Goal: Transaction & Acquisition: Book appointment/travel/reservation

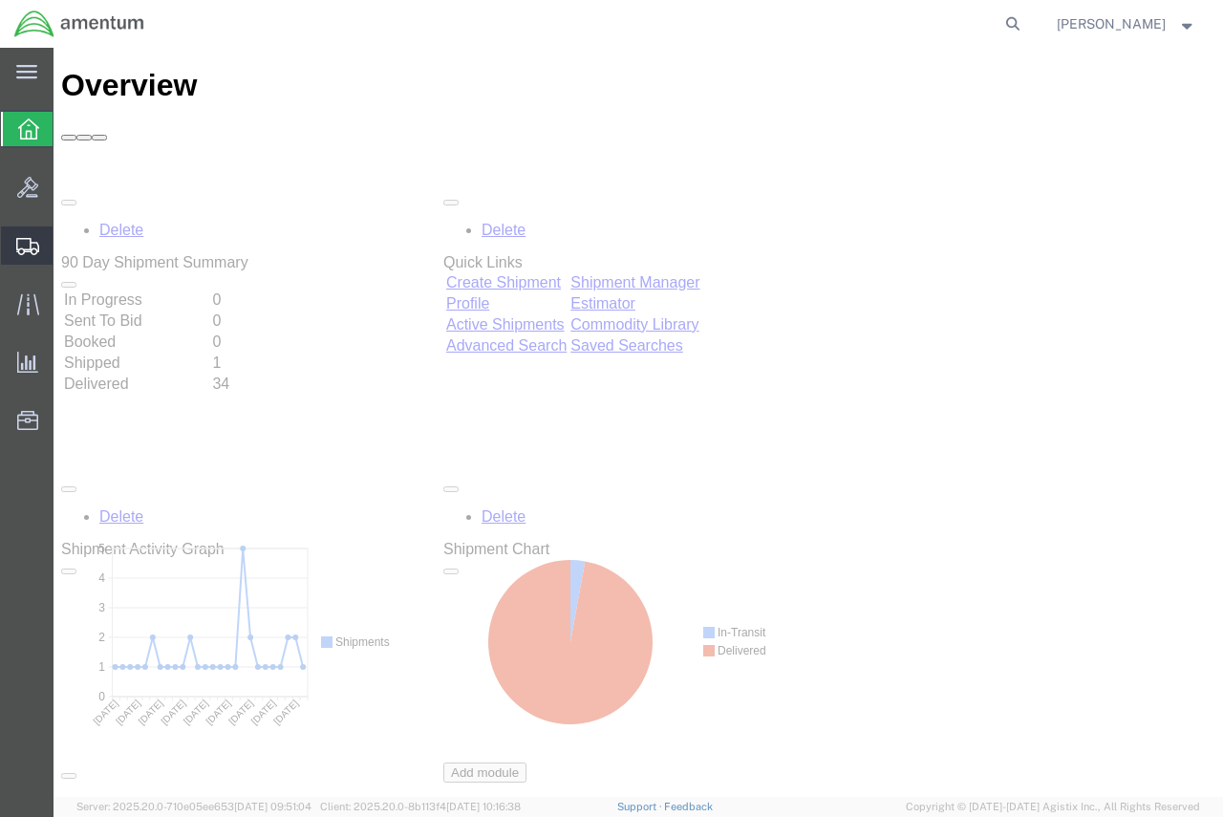
click at [0, 0] on span "Shipment Manager" at bounding box center [0, 0] width 0 height 0
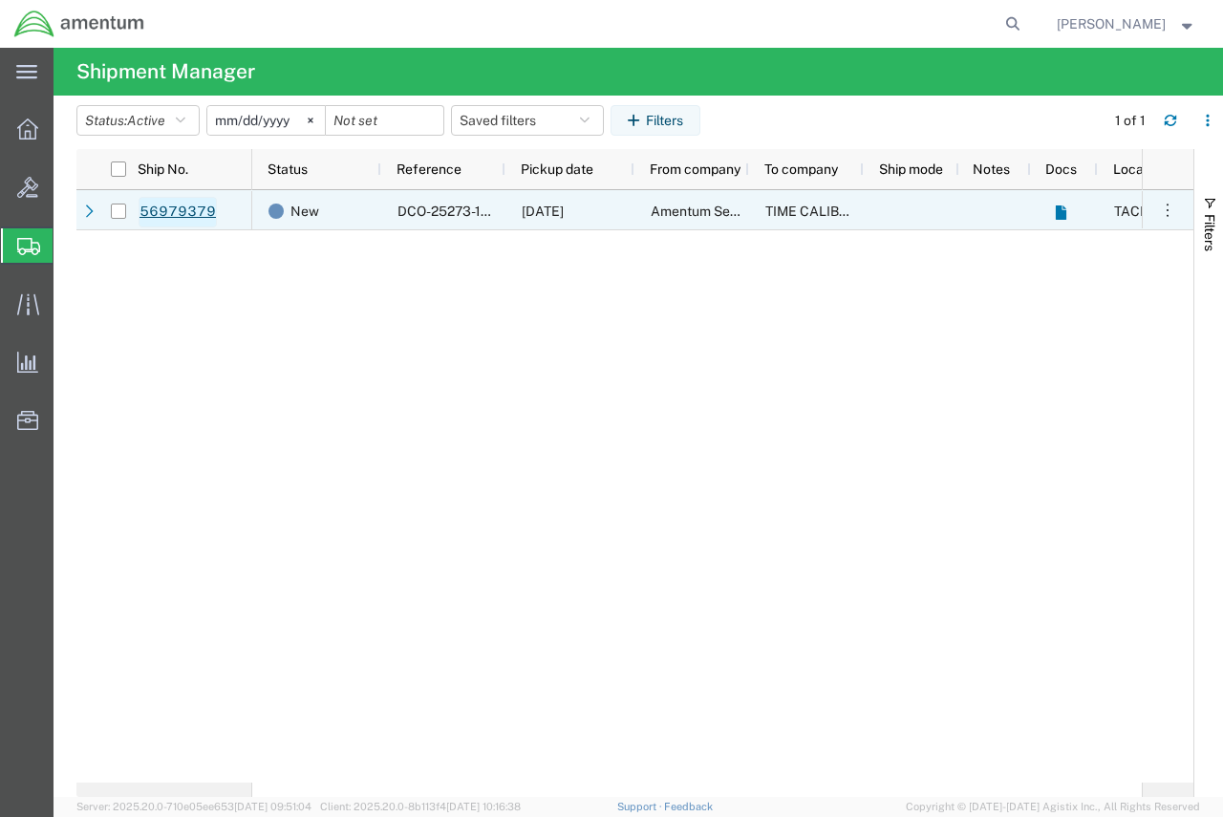
click at [186, 212] on link "56979379" at bounding box center [178, 212] width 78 height 31
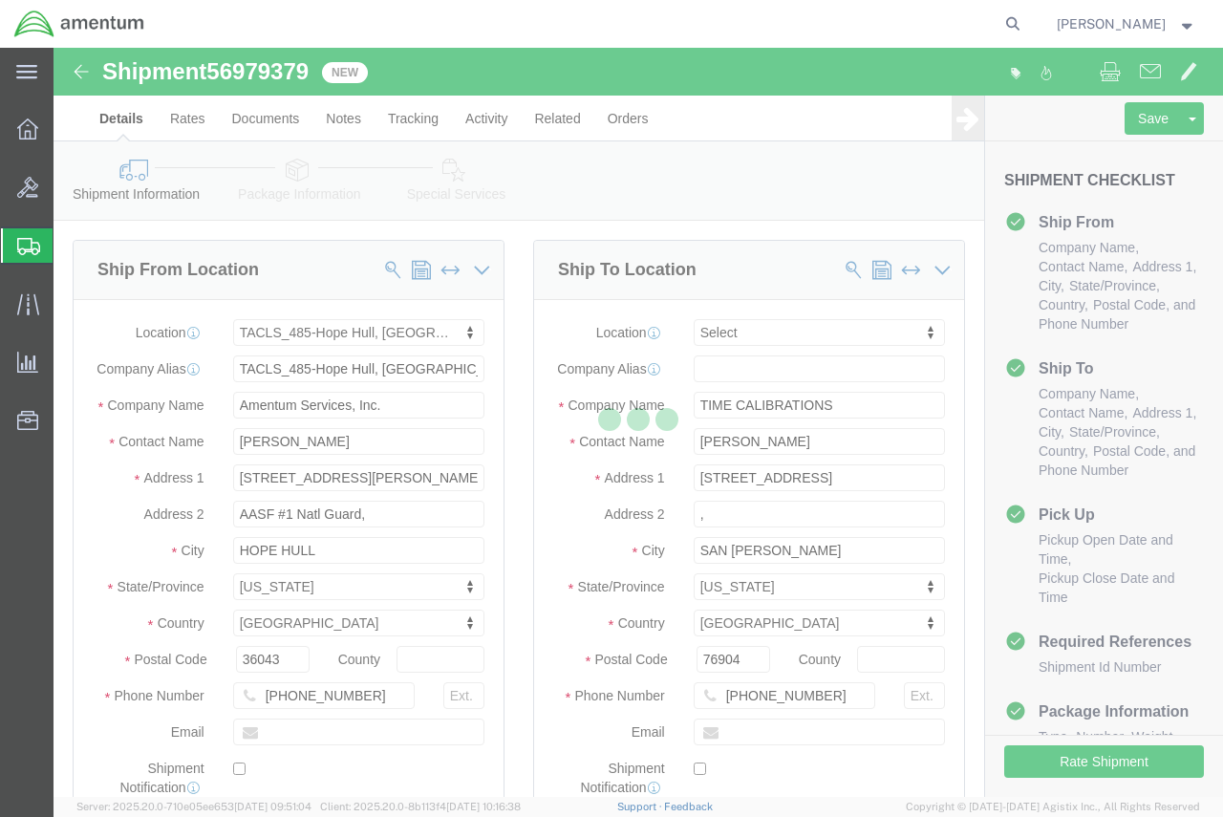
select select "42683"
select select
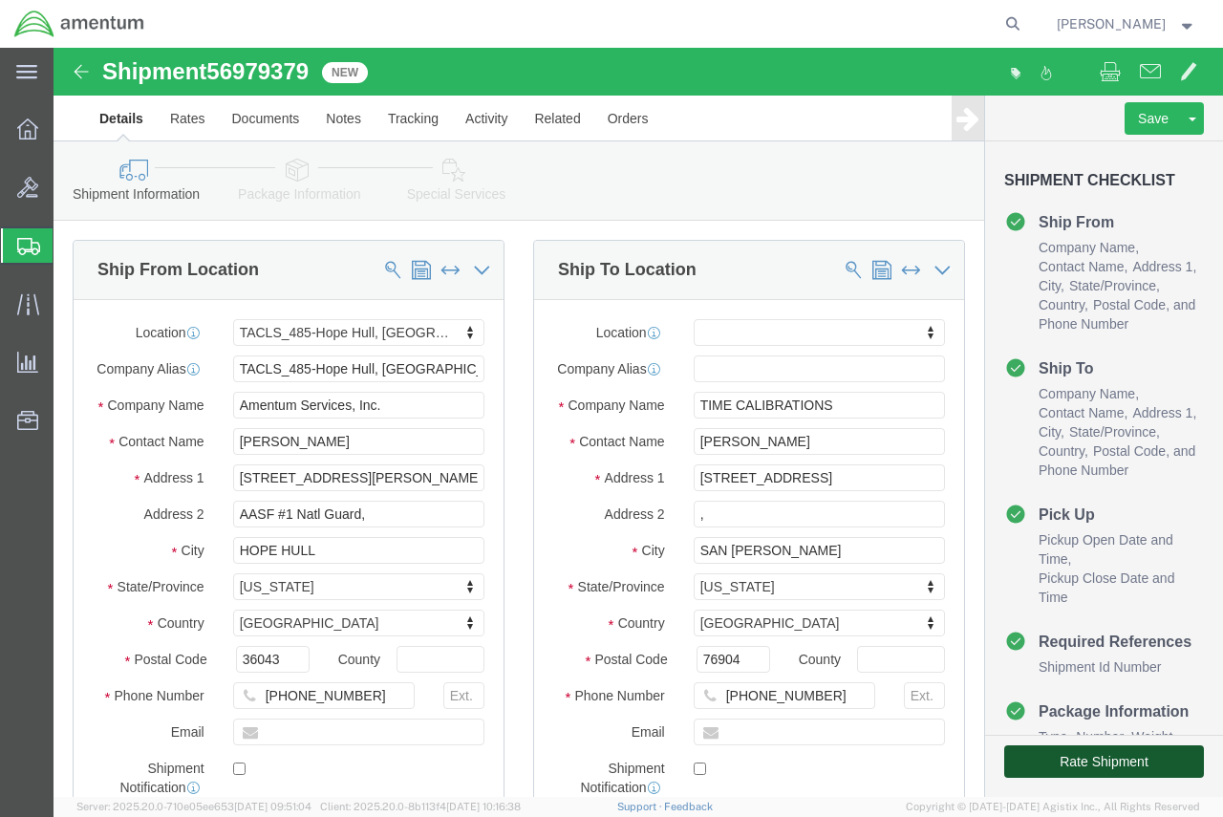
click button "Rate Shipment"
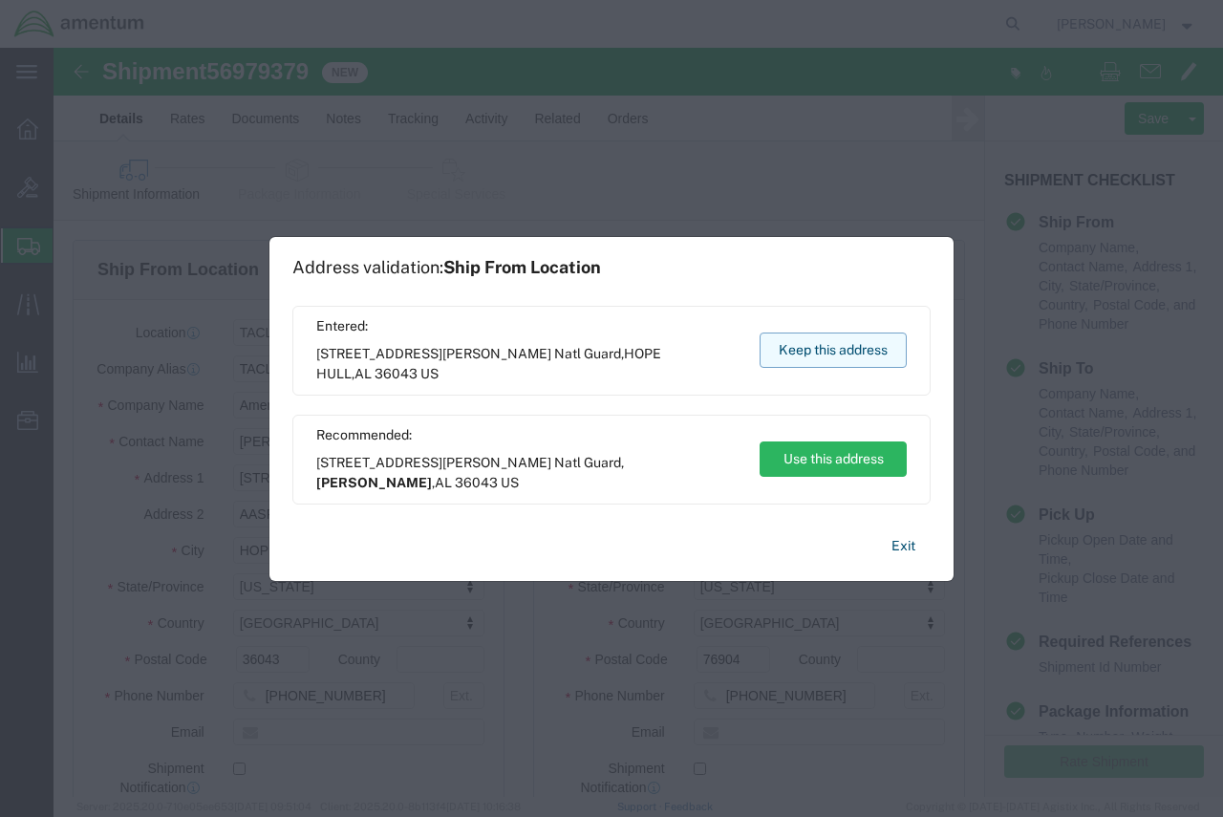
click at [850, 356] on button "Keep this address" at bounding box center [833, 350] width 147 height 35
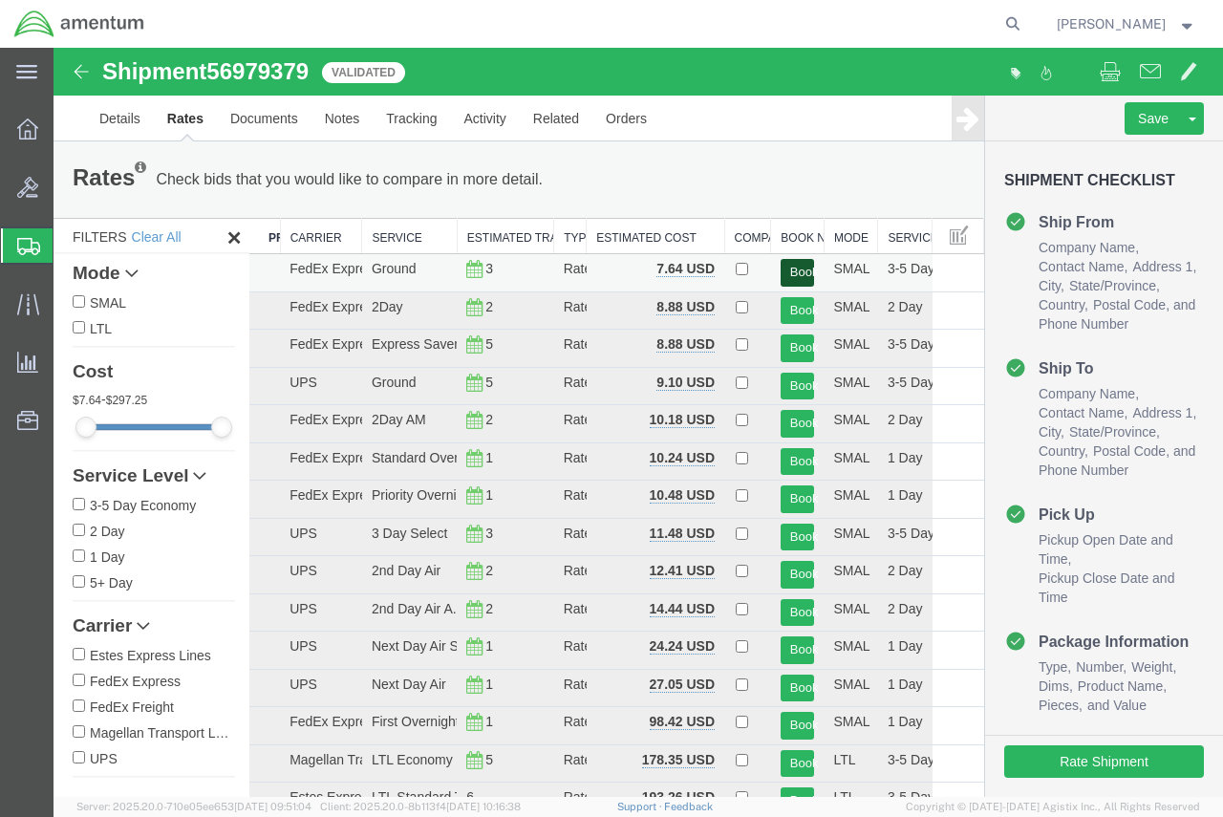
click at [791, 270] on button "Book" at bounding box center [798, 273] width 34 height 28
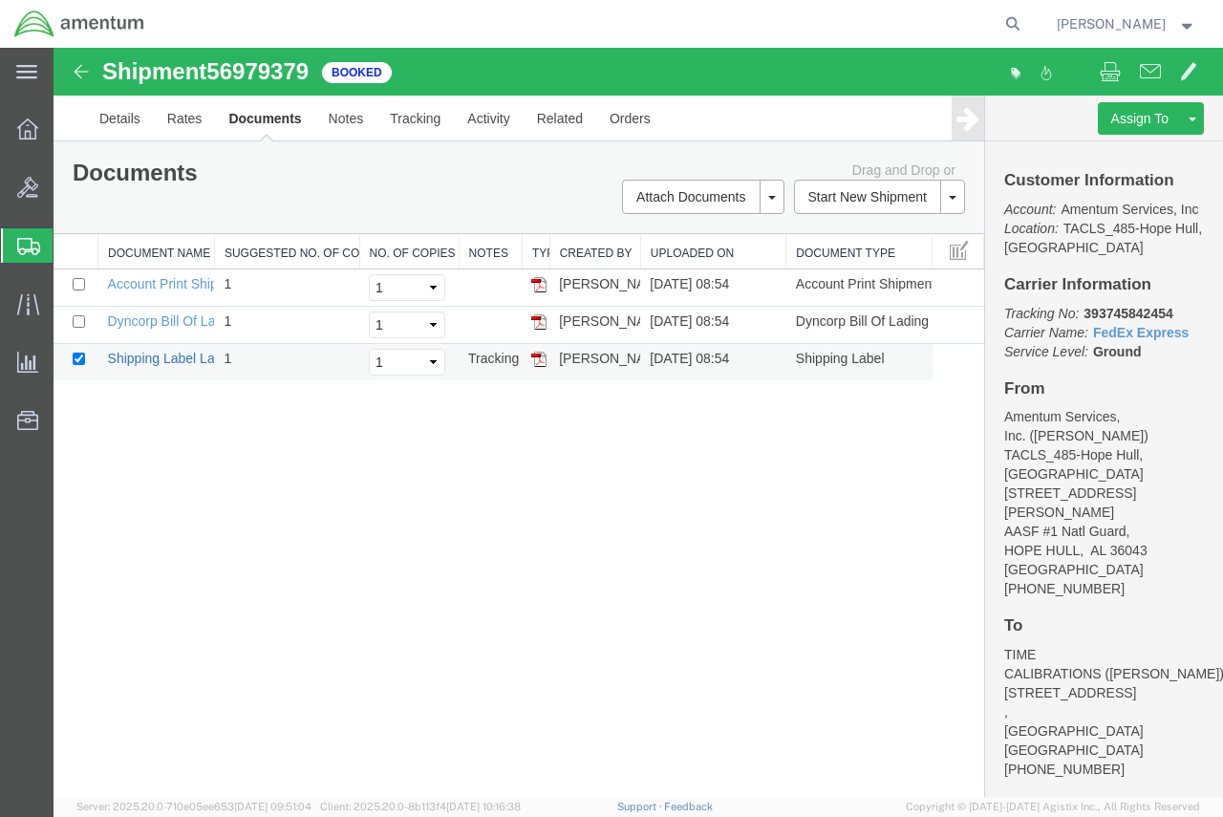
click at [134, 355] on link "Shipping Label Laser" at bounding box center [171, 358] width 126 height 15
click at [160, 315] on link "Dyncorp Bill Of Lading" at bounding box center [174, 320] width 133 height 15
